Goal: Check status: Check status

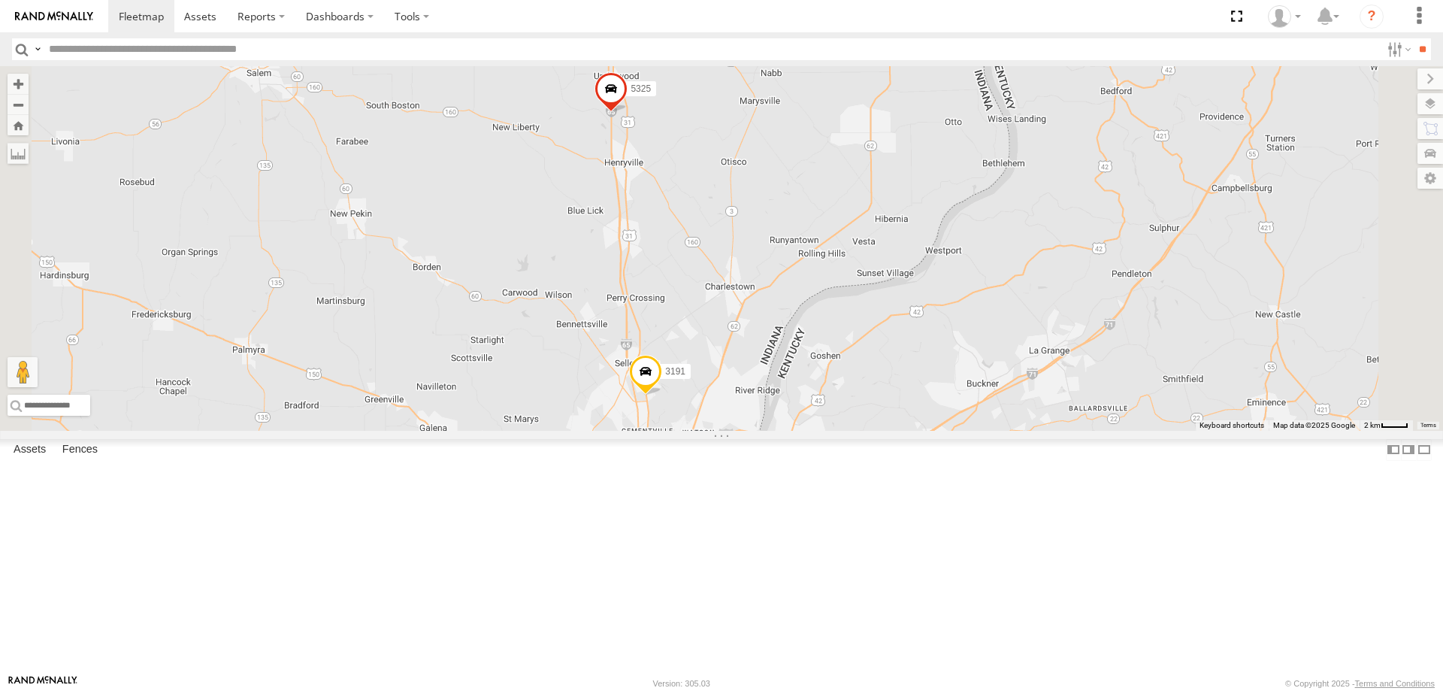
drag, startPoint x: 887, startPoint y: 231, endPoint x: 852, endPoint y: 369, distance: 142.6
click at [852, 369] on div "5321 5302 T439971 5325 3191" at bounding box center [721, 248] width 1443 height 365
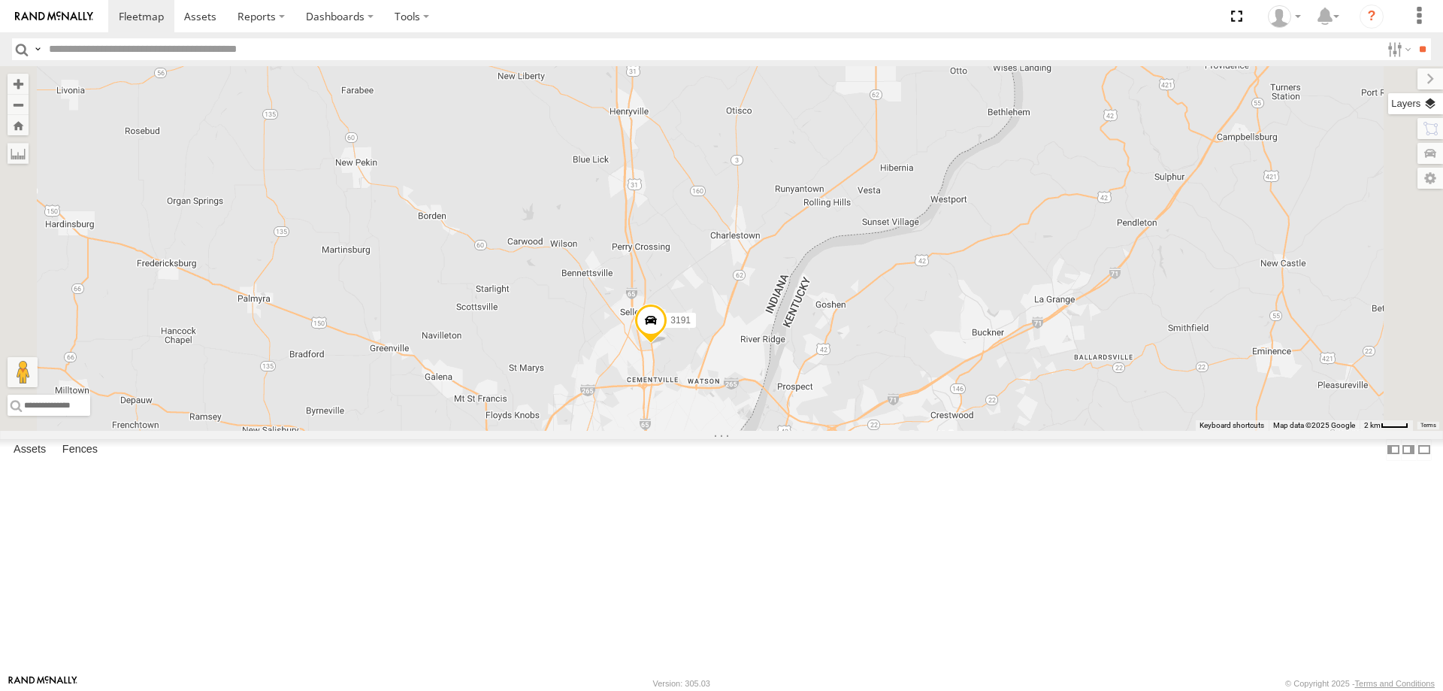
click at [1434, 107] on label at bounding box center [1415, 103] width 55 height 21
click at [0, 0] on span "Basemaps" at bounding box center [0, 0] width 0 height 0
click at [0, 0] on span "Satellite + Roadmap" at bounding box center [0, 0] width 0 height 0
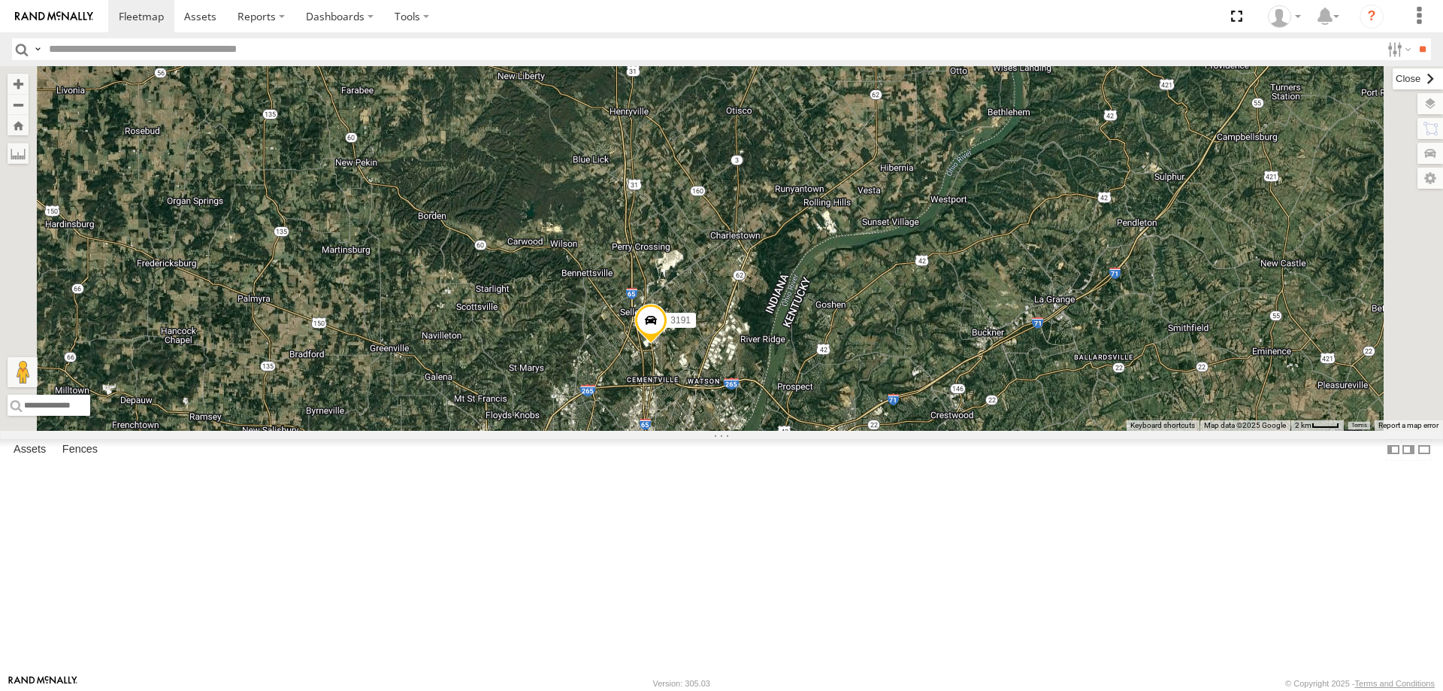
click at [1393, 80] on label at bounding box center [1418, 78] width 50 height 21
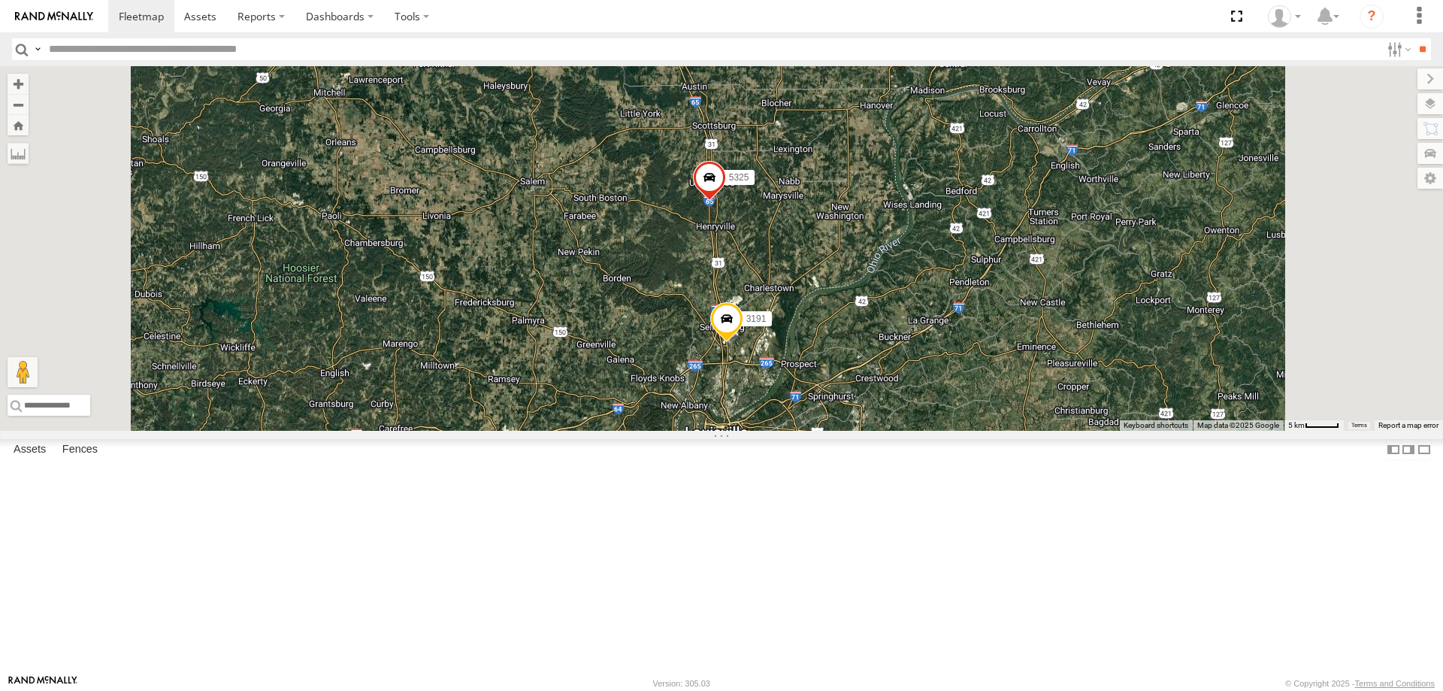
drag, startPoint x: 934, startPoint y: 564, endPoint x: 934, endPoint y: 350, distance: 214.2
click at [934, 350] on div "5321 5302 T439971 5325 3191" at bounding box center [721, 248] width 1443 height 365
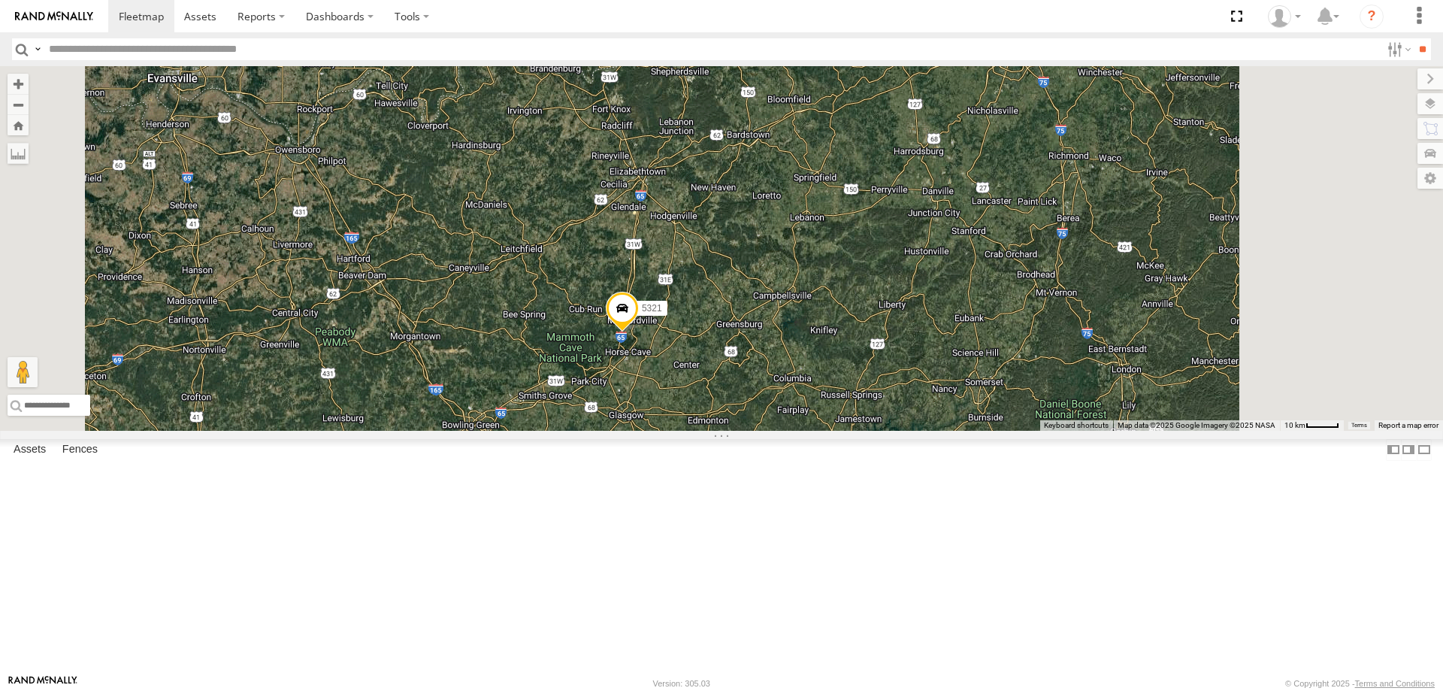
drag, startPoint x: 905, startPoint y: 539, endPoint x: 850, endPoint y: 391, distance: 157.9
click at [850, 391] on div "5321 5302 T439971 5325 3191" at bounding box center [721, 248] width 1443 height 365
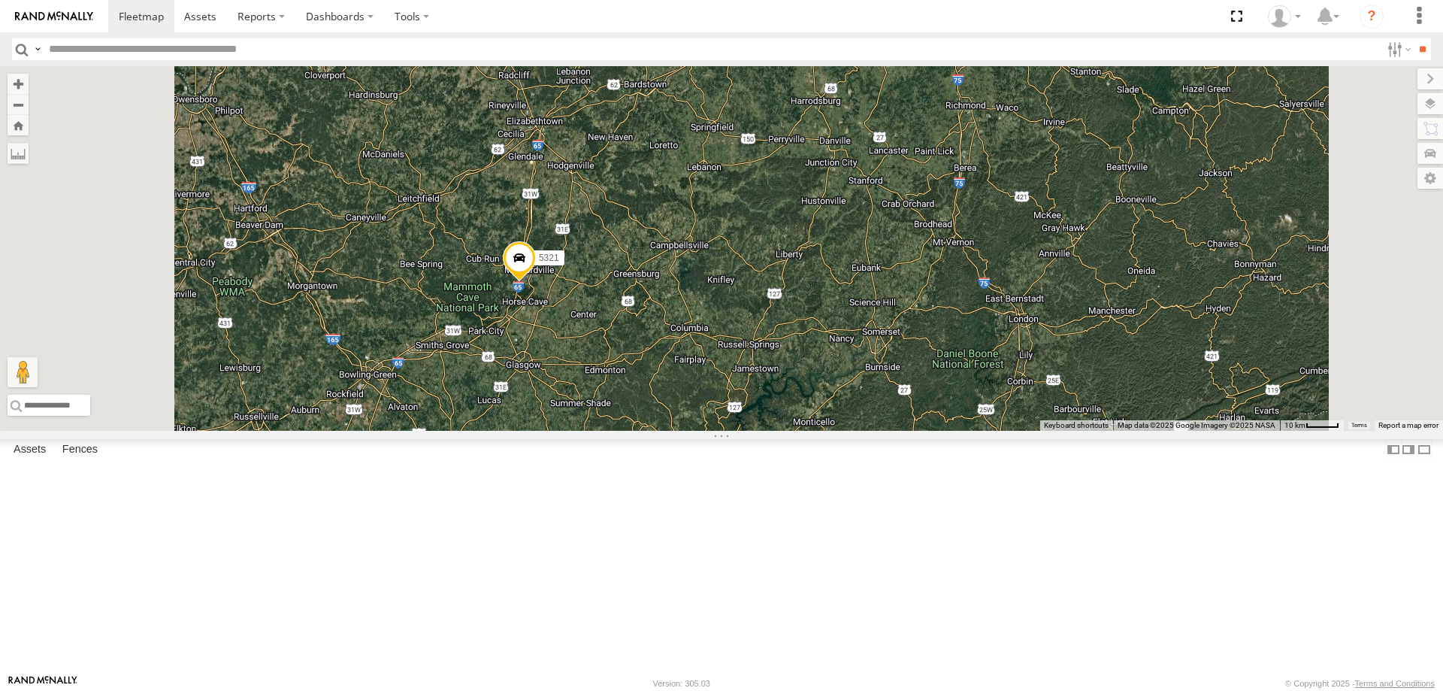
drag, startPoint x: 819, startPoint y: 494, endPoint x: 825, endPoint y: 280, distance: 214.3
click at [825, 280] on div "5321 5302 T439971 5325 3191" at bounding box center [721, 248] width 1443 height 365
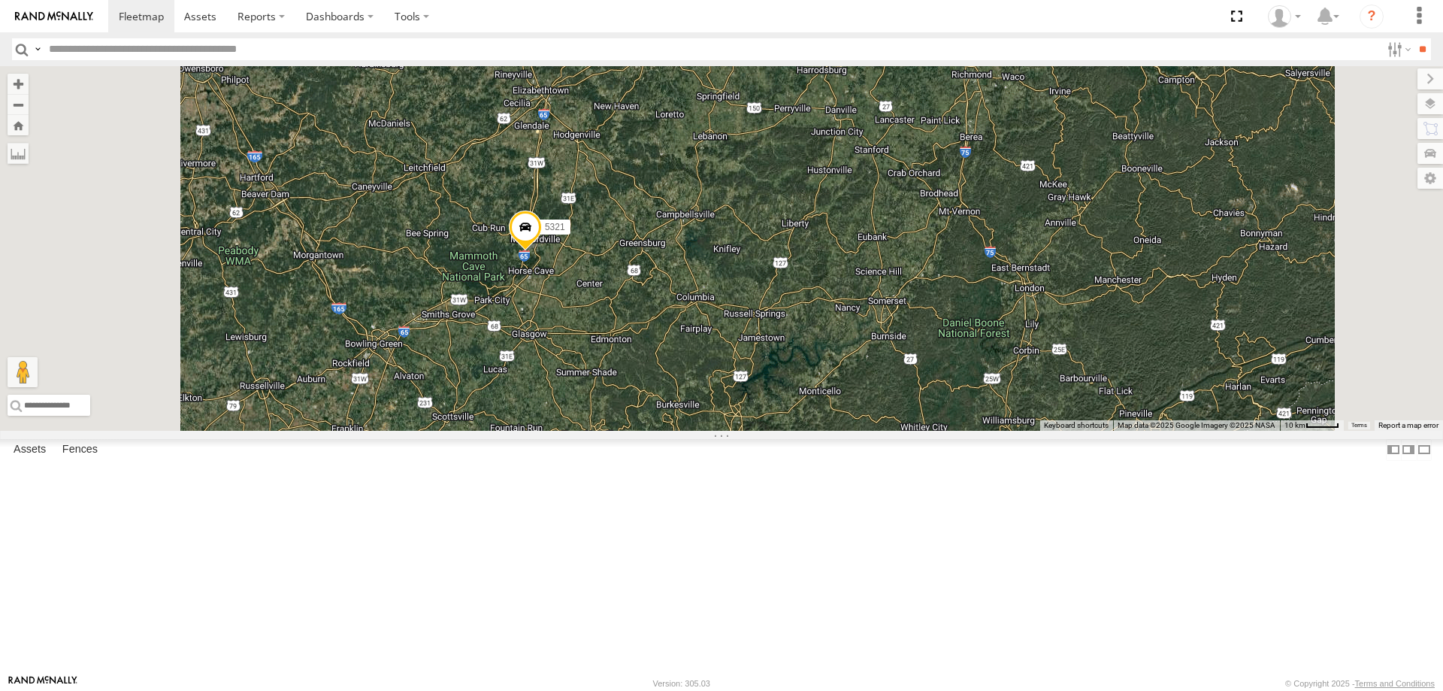
drag, startPoint x: 645, startPoint y: 534, endPoint x: 751, endPoint y: 359, distance: 204.1
click at [751, 359] on div "5321 5302 T439971 5325 3191" at bounding box center [721, 248] width 1443 height 365
